Goal: Browse casually: Explore the website without a specific task or goal

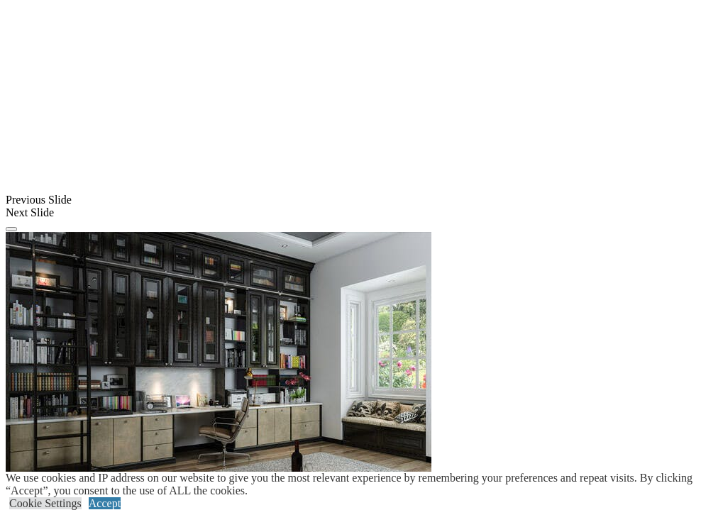
scroll to position [1228, 0]
